Goal: Task Accomplishment & Management: Manage account settings

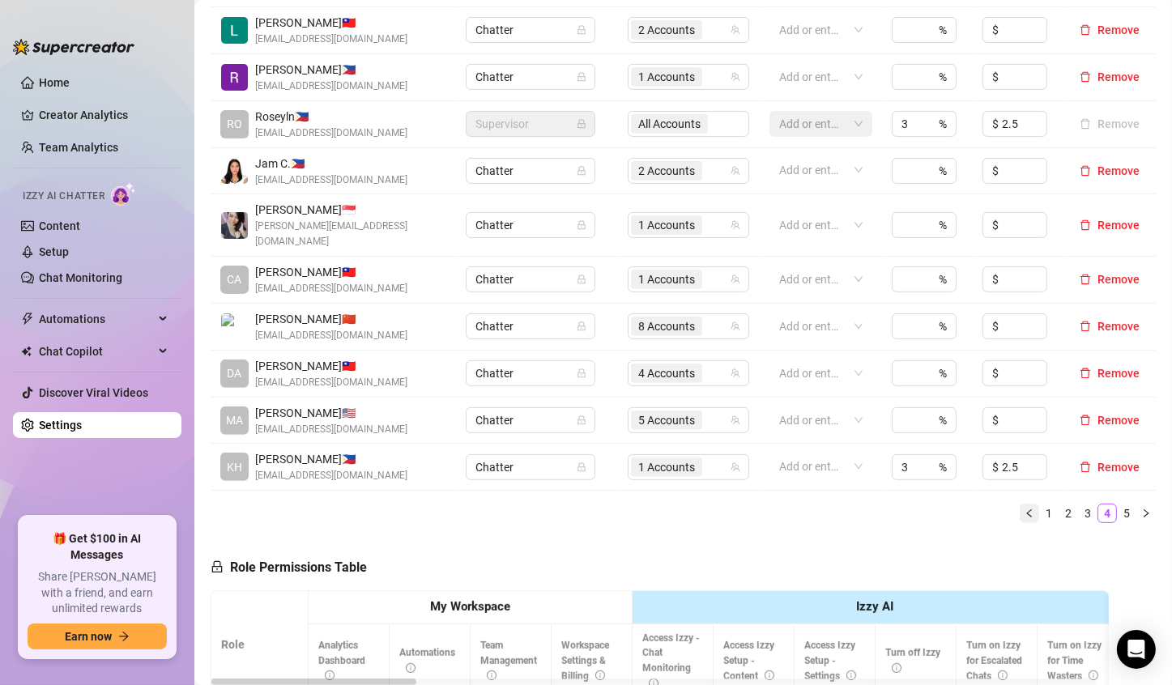
click at [1025, 509] on icon "left" at bounding box center [1030, 514] width 10 height 10
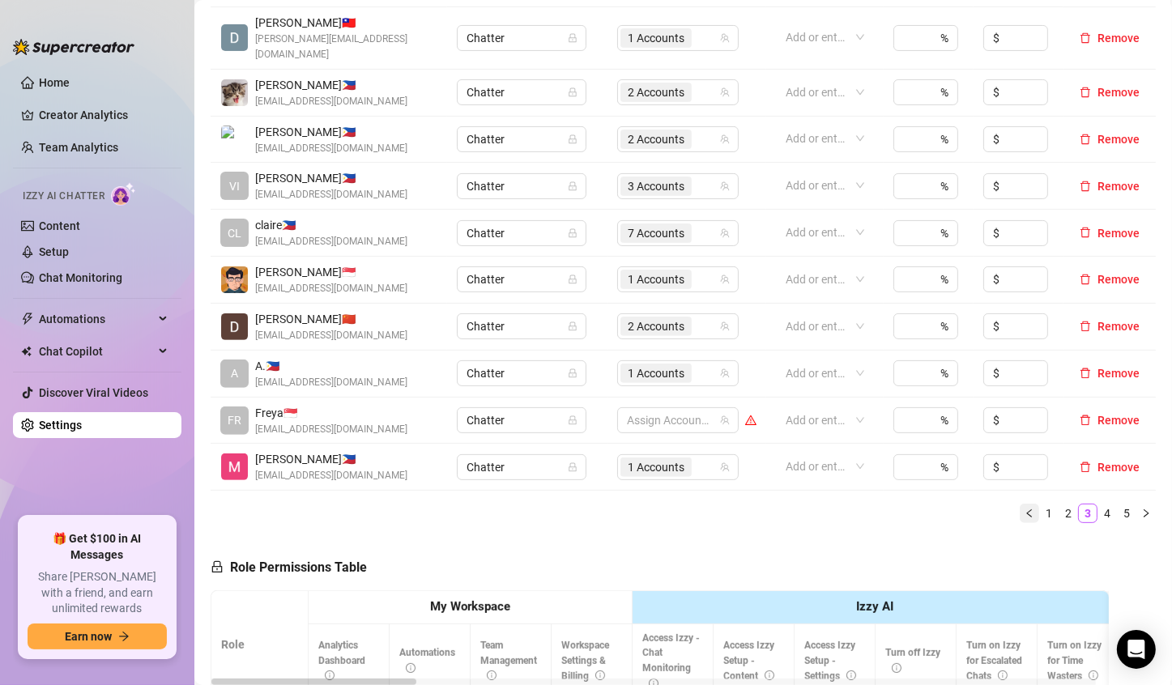
click at [1025, 509] on icon "left" at bounding box center [1030, 514] width 10 height 10
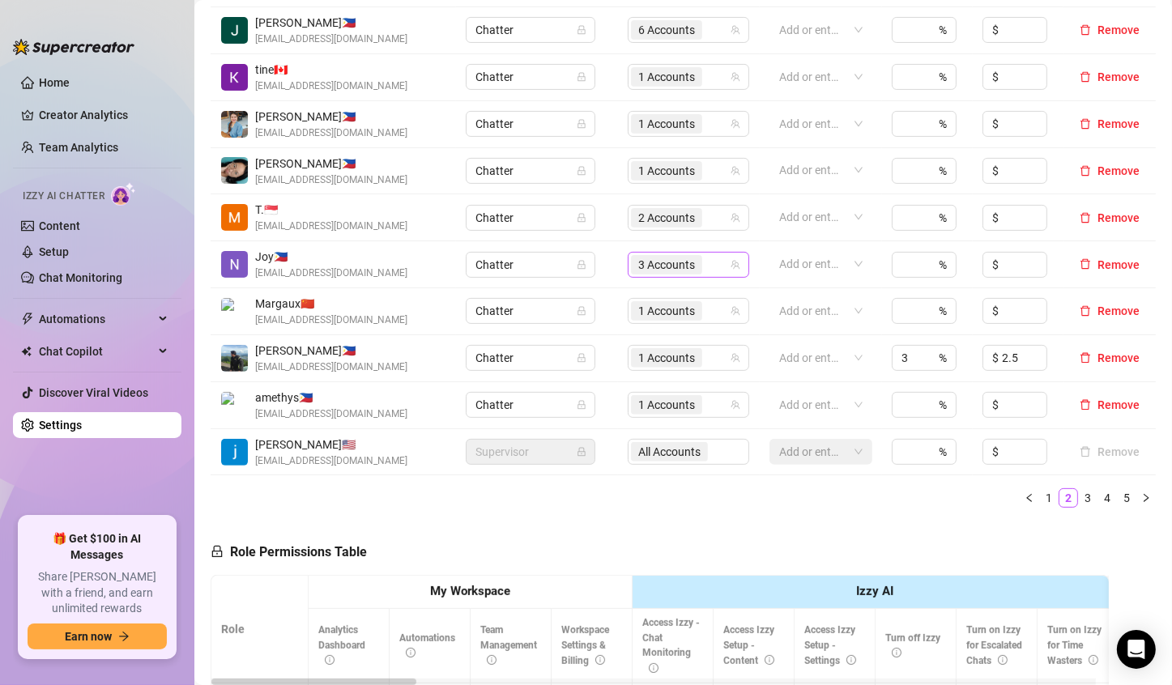
click at [648, 268] on span "3 Accounts" at bounding box center [666, 265] width 57 height 18
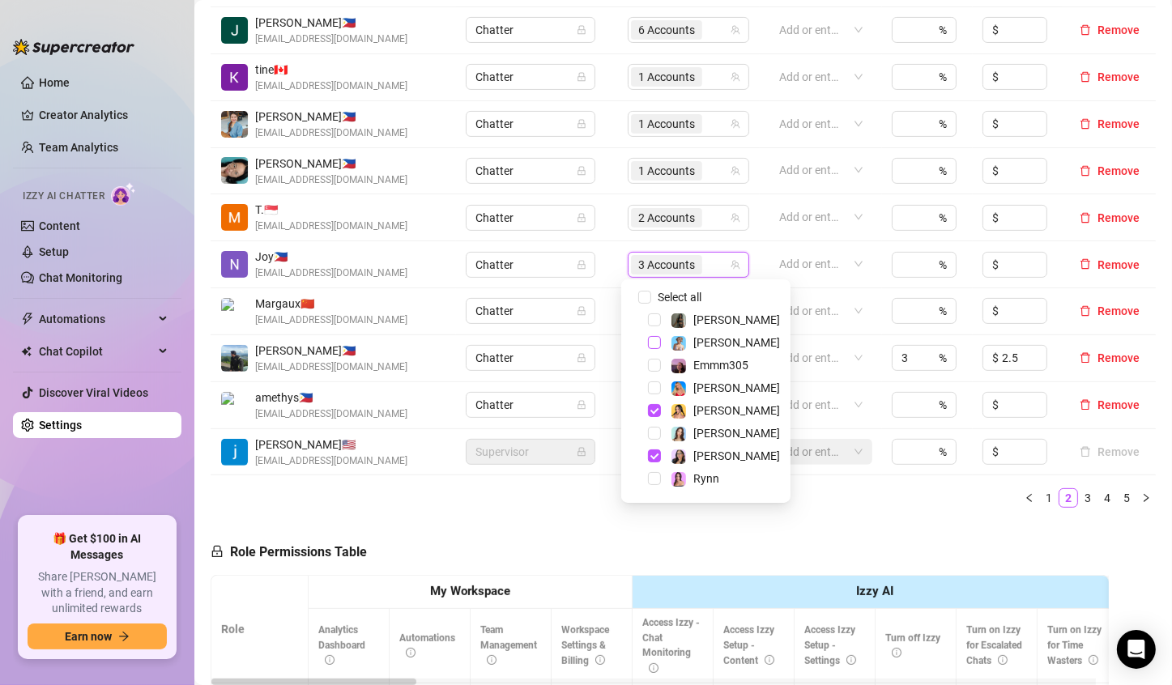
click at [654, 346] on span "Select tree node" at bounding box center [654, 342] width 13 height 13
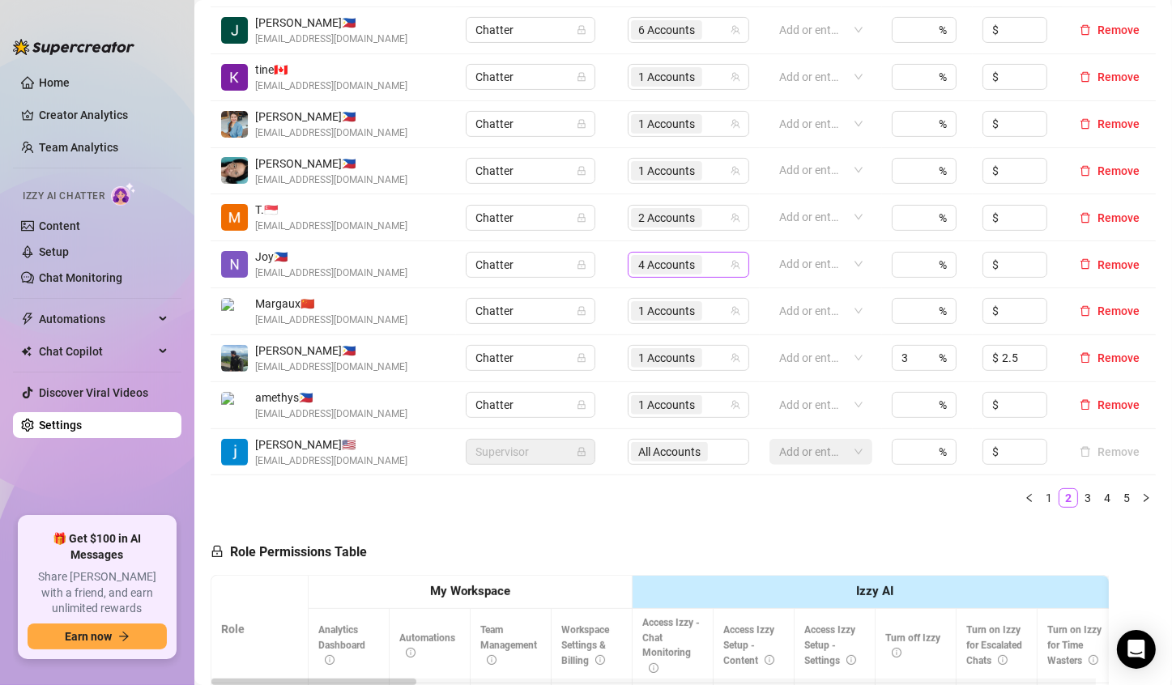
click at [657, 266] on span "4 Accounts" at bounding box center [666, 265] width 57 height 18
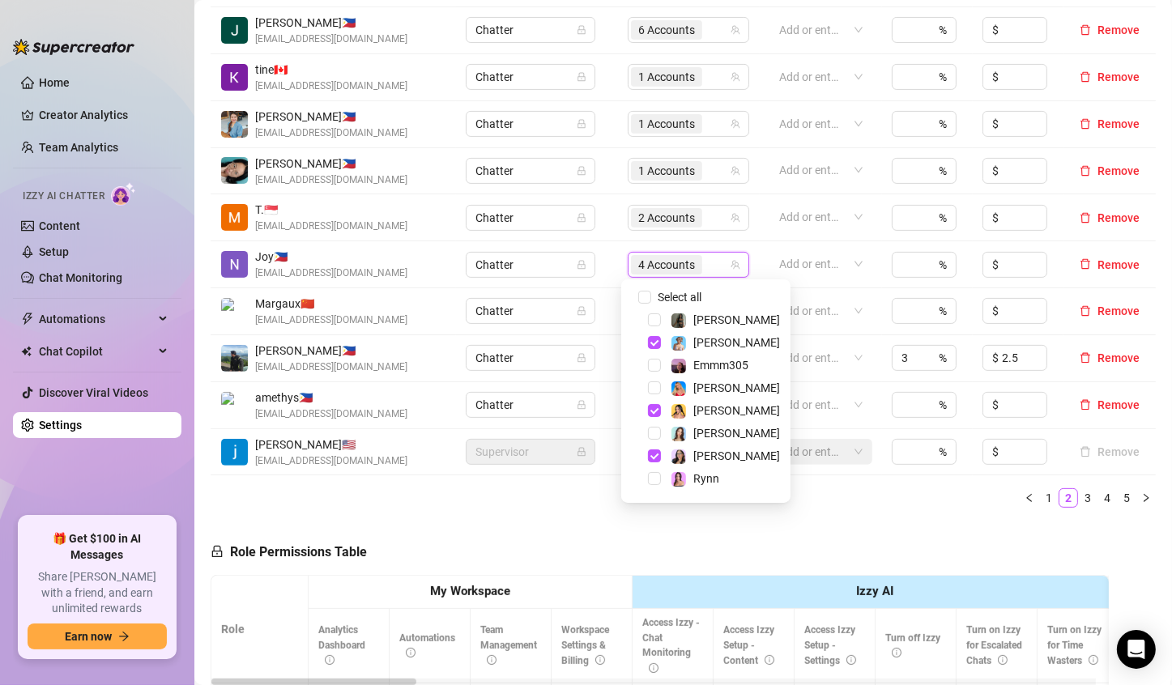
click at [822, 518] on div "Name Role Configure Permissions Creator accounts Tags Commission (%) Hourly rat…" at bounding box center [683, 239] width 945 height 563
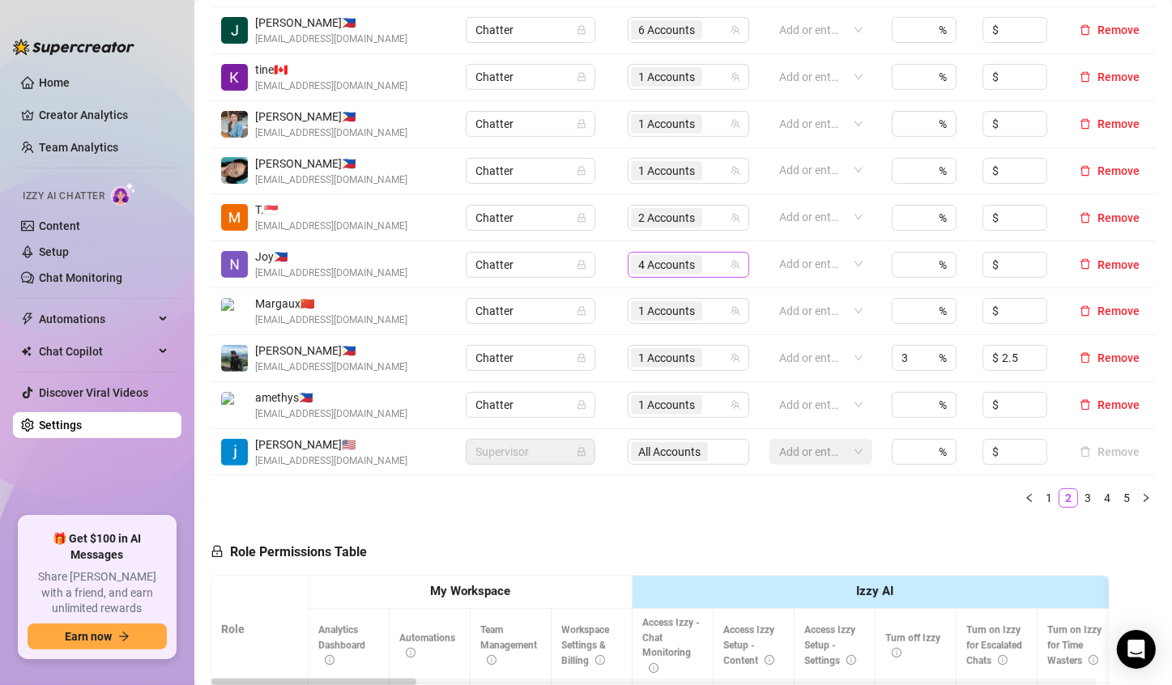
click at [648, 268] on span "4 Accounts" at bounding box center [666, 265] width 57 height 18
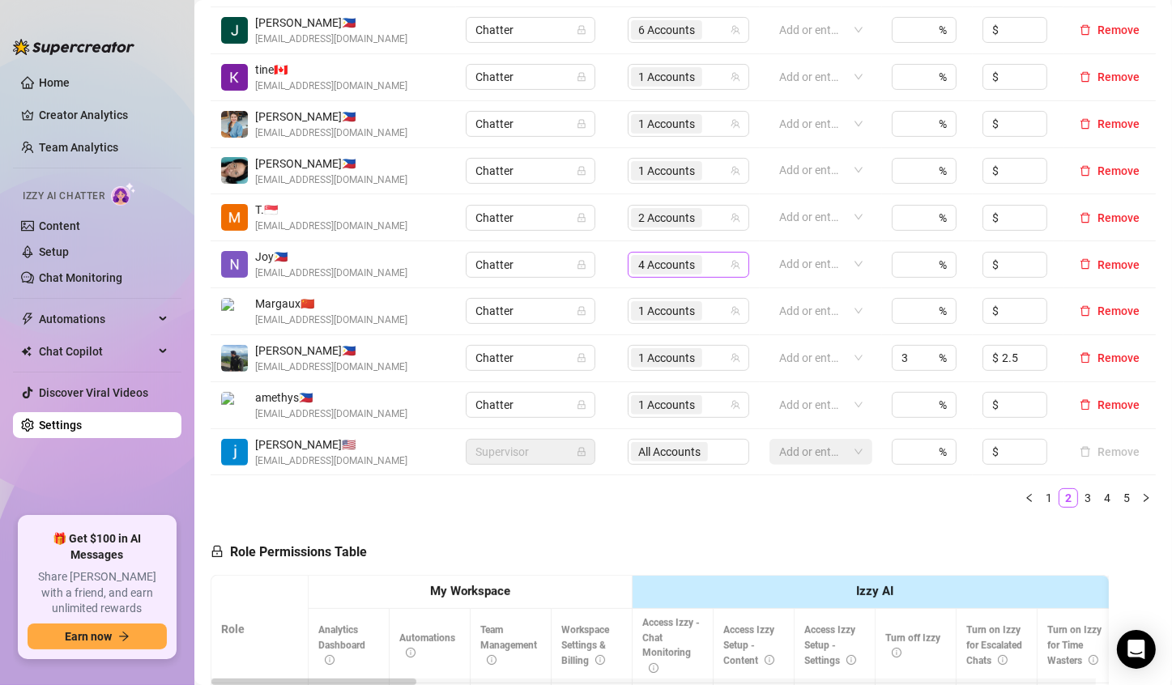
click at [676, 259] on span "4 Accounts" at bounding box center [666, 265] width 57 height 18
